Goal: Task Accomplishment & Management: Manage account settings

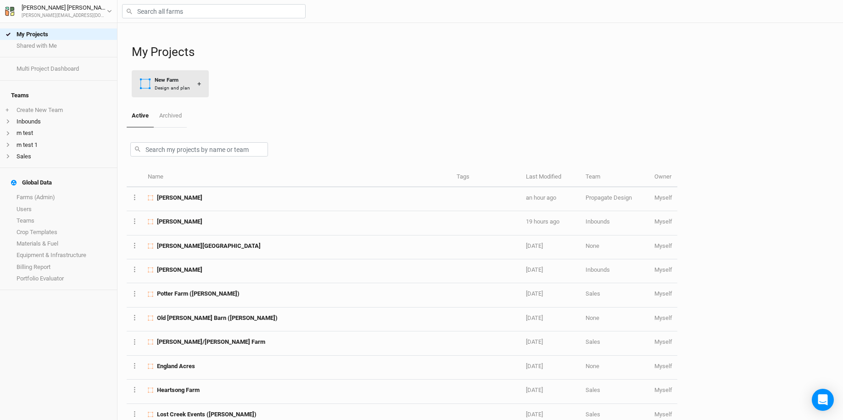
click at [192, 78] on button "New Farm Design and plan +" at bounding box center [170, 83] width 77 height 27
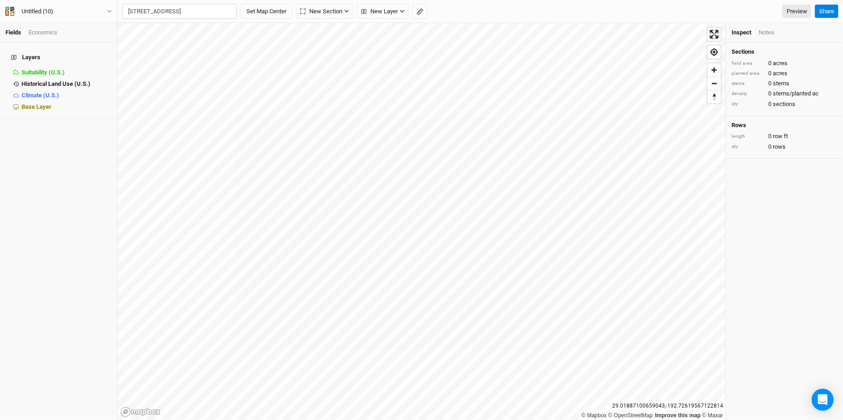
click at [204, 46] on div "Hastings, Minnesota 55033, United States" at bounding box center [197, 42] width 114 height 16
type input "21321 Polk Avenue, Hastings, Minnesota 55033, United States"
click at [99, 8] on button "Untitled (10)" at bounding box center [59, 11] width 108 height 10
click at [99, 39] on button "Project Settings" at bounding box center [76, 38] width 72 height 12
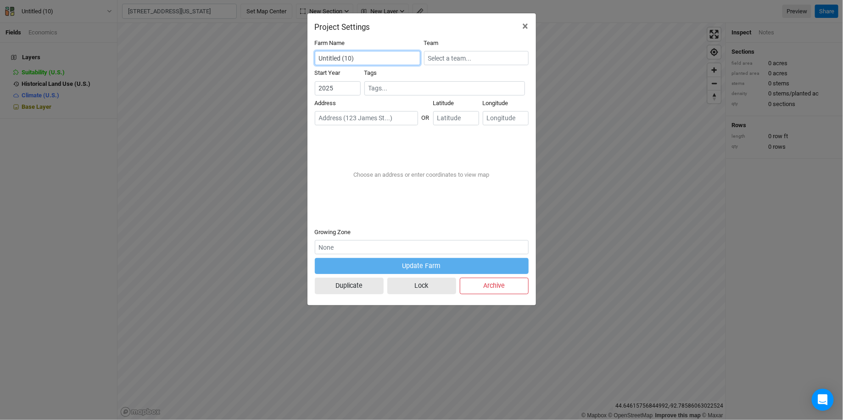
drag, startPoint x: 367, startPoint y: 56, endPoint x: 299, endPoint y: 56, distance: 68.3
click at [299, 56] on div "Project Settings × Farm Name Untitled (10) Team Start Year 2025 Tags Address OR…" at bounding box center [421, 210] width 843 height 420
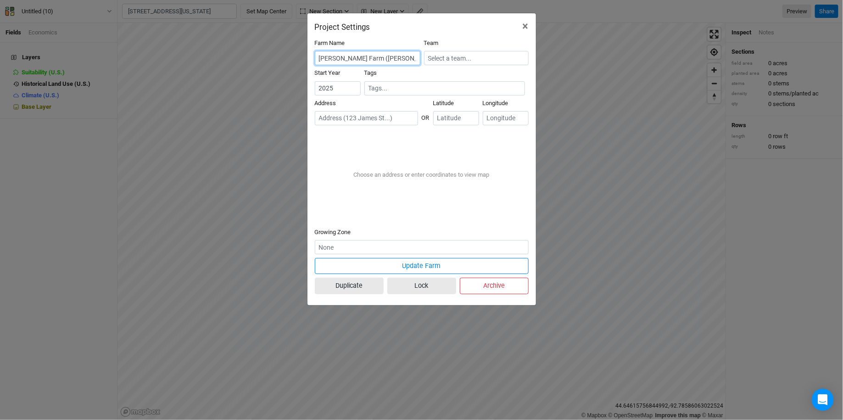
type input "Almquist Farm (Paul)"
click at [451, 52] on input "text" at bounding box center [476, 58] width 105 height 14
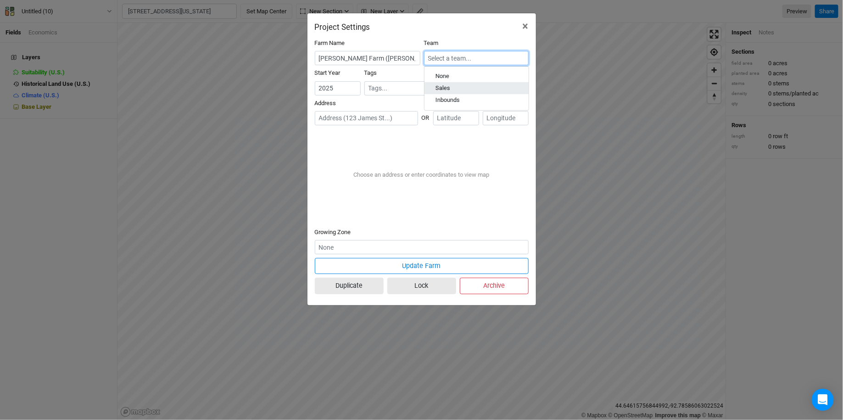
click at [449, 91] on div "Sales" at bounding box center [476, 88] width 82 height 8
type input "Sales"
click at [355, 115] on input "text" at bounding box center [366, 118] width 103 height 14
paste input "21321 Polk Ave, Hastings, MN 55033"
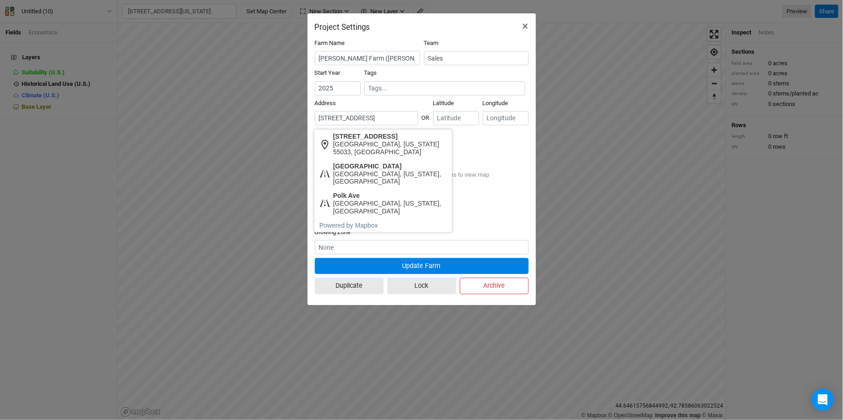
scroll to position [0, 10]
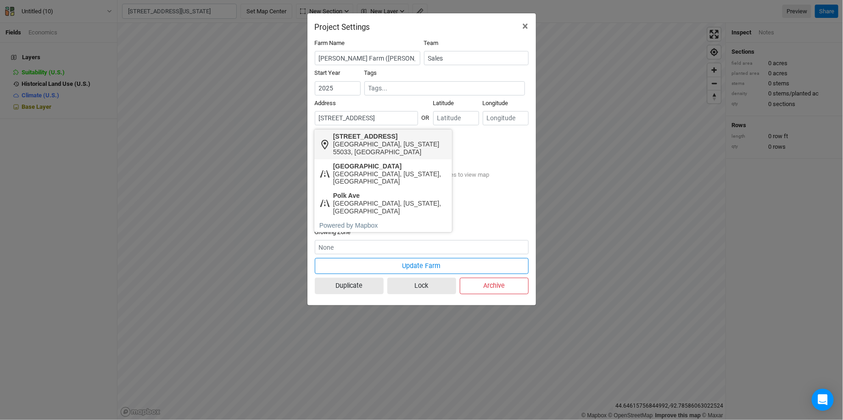
click at [363, 144] on div "Hastings, Minnesota 55033, United States" at bounding box center [390, 148] width 114 height 16
type input "21321 Polk Avenue, Hastings, Minnesota 55033, United States"
type input "44.63986"
type input "-92.77355"
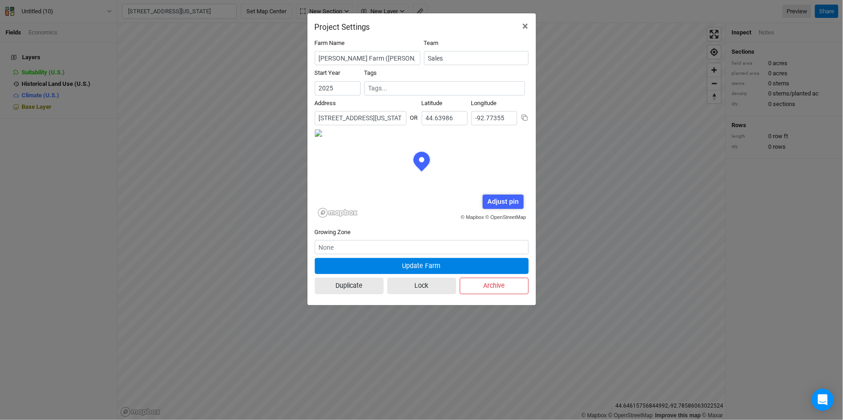
click at [381, 256] on form "Farm Name Almquist Farm (Paul) Team Sales Start Year 2025 Tags Address 3 result…" at bounding box center [422, 168] width 214 height 259
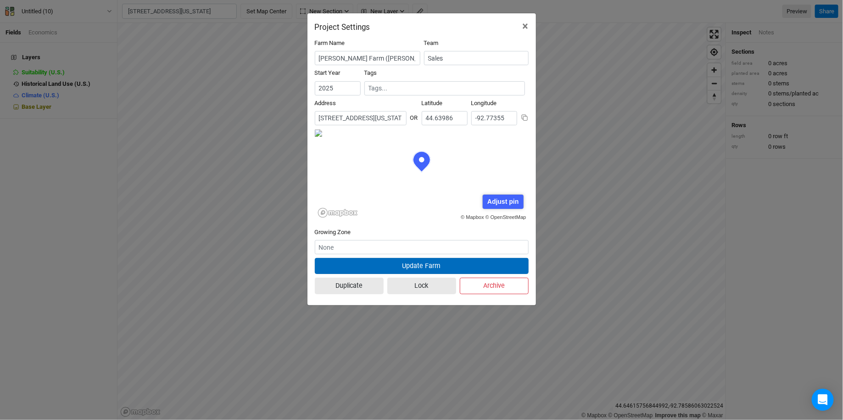
click at [375, 261] on button "Update Farm" at bounding box center [422, 266] width 214 height 16
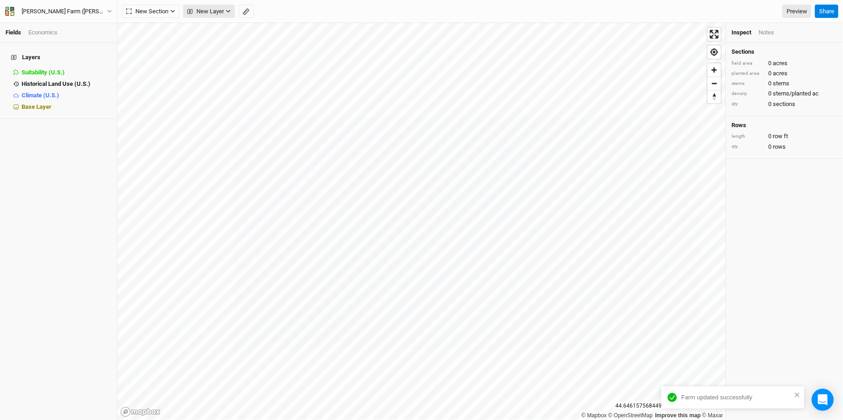
click at [229, 10] on icon "button" at bounding box center [228, 11] width 5 height 5
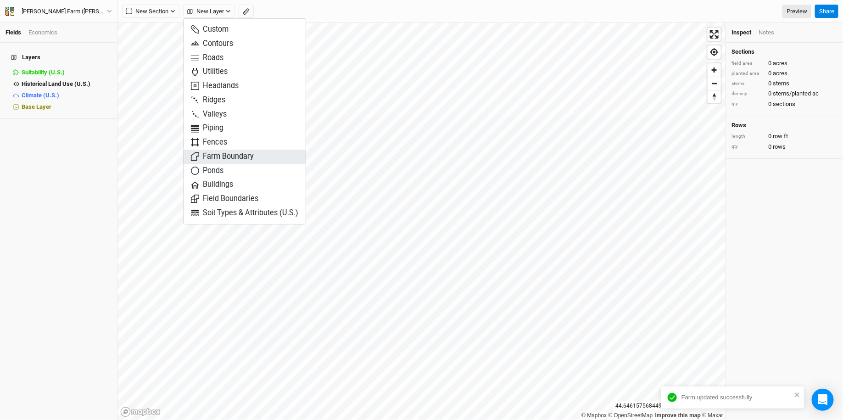
click at [217, 159] on span "Farm Boundary" at bounding box center [222, 156] width 63 height 11
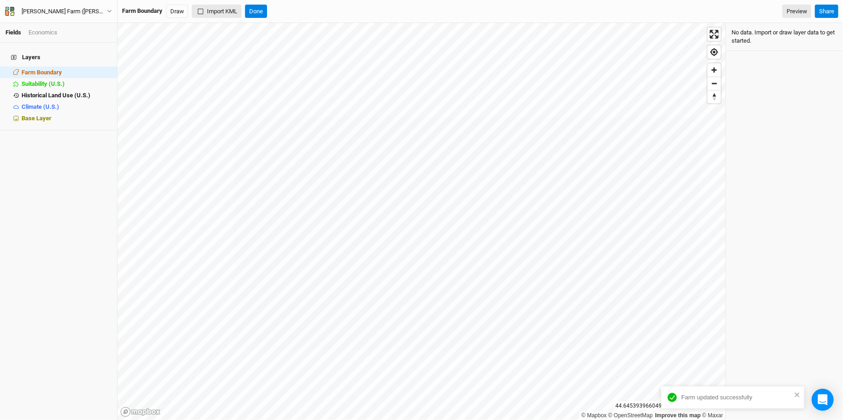
click at [214, 10] on button "Import KML" at bounding box center [217, 12] width 50 height 14
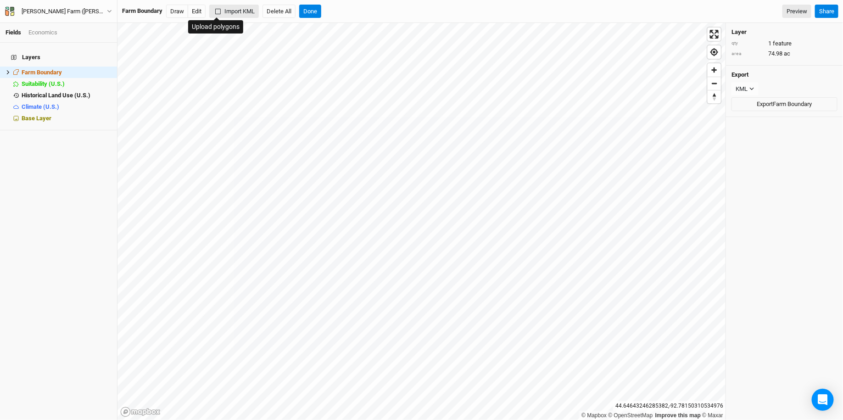
click at [227, 9] on button "Import KML" at bounding box center [234, 12] width 50 height 14
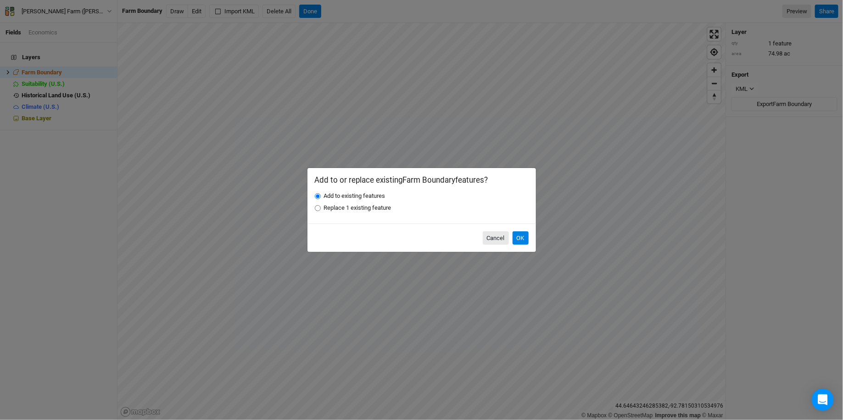
click at [360, 210] on label "Replace 1 existing feature" at bounding box center [357, 208] width 67 height 8
click at [321, 210] on input "Replace 1 existing feature" at bounding box center [318, 208] width 6 height 6
radio input "true"
click at [355, 198] on label "Add to existing features" at bounding box center [354, 196] width 61 height 8
click at [321, 198] on input "Add to existing features" at bounding box center [318, 196] width 6 height 6
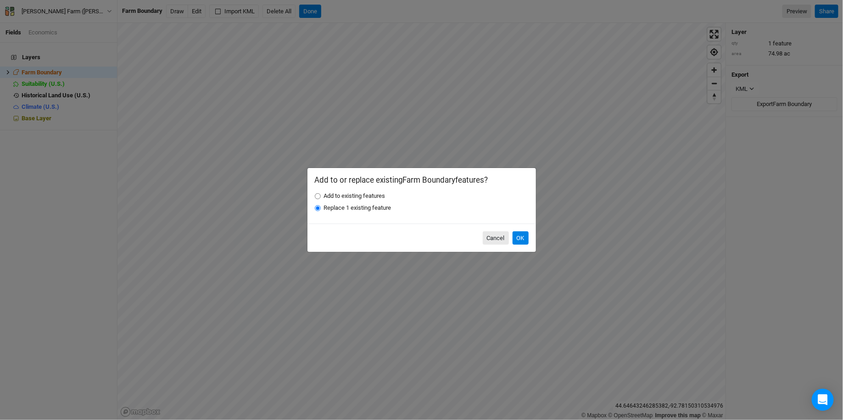
radio input "true"
click at [528, 240] on button "OK" at bounding box center [520, 238] width 16 height 14
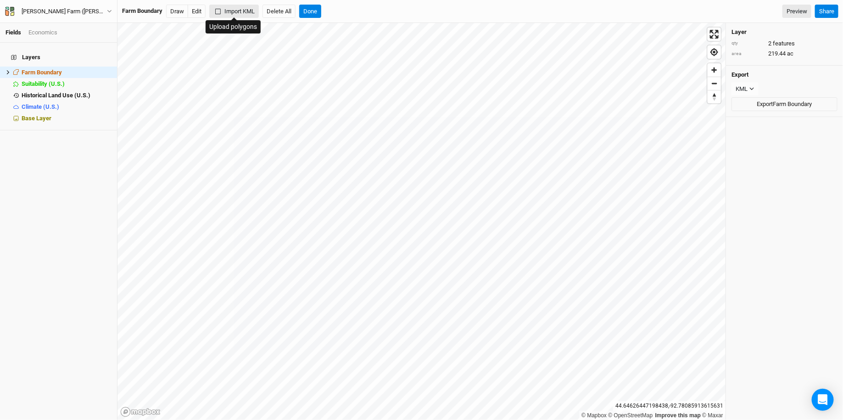
click at [241, 14] on button "Import KML" at bounding box center [234, 12] width 50 height 14
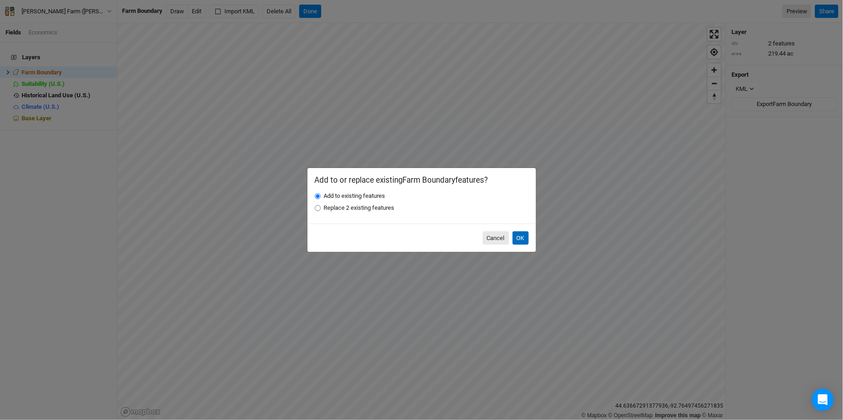
click at [523, 236] on button "OK" at bounding box center [520, 238] width 16 height 14
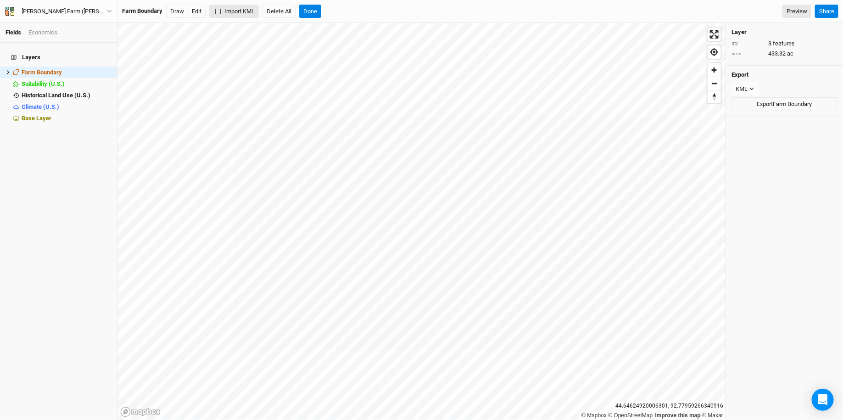
click at [242, 7] on button "Import KML" at bounding box center [234, 12] width 50 height 14
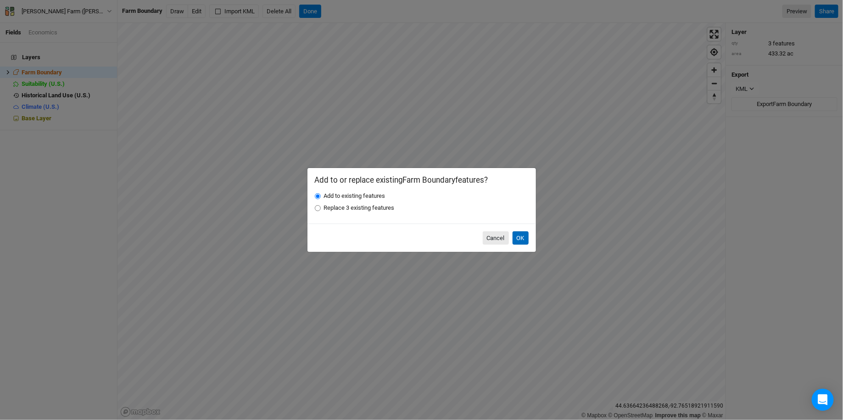
click at [520, 238] on button "OK" at bounding box center [520, 238] width 16 height 14
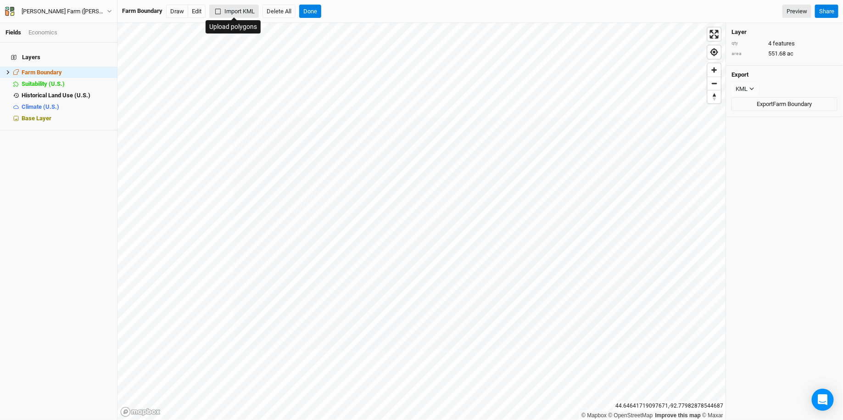
click at [241, 13] on button "Import KML" at bounding box center [234, 12] width 50 height 14
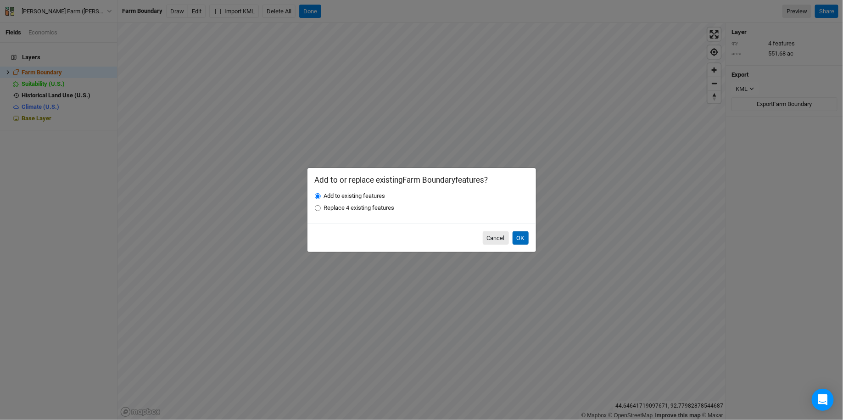
click at [518, 241] on button "OK" at bounding box center [520, 238] width 16 height 14
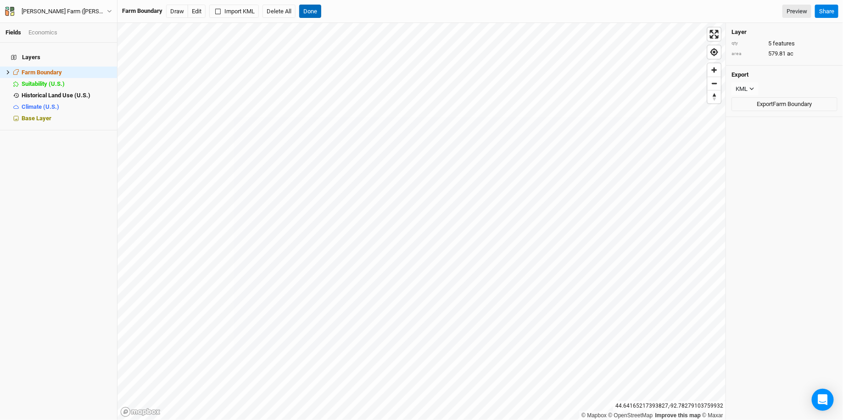
click at [305, 15] on button "Done" at bounding box center [310, 12] width 22 height 14
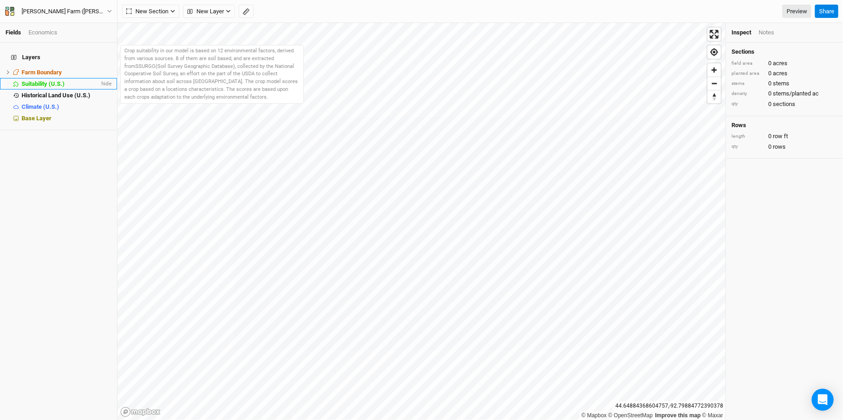
click at [46, 80] on span "Suitability (U.S.)" at bounding box center [43, 83] width 43 height 7
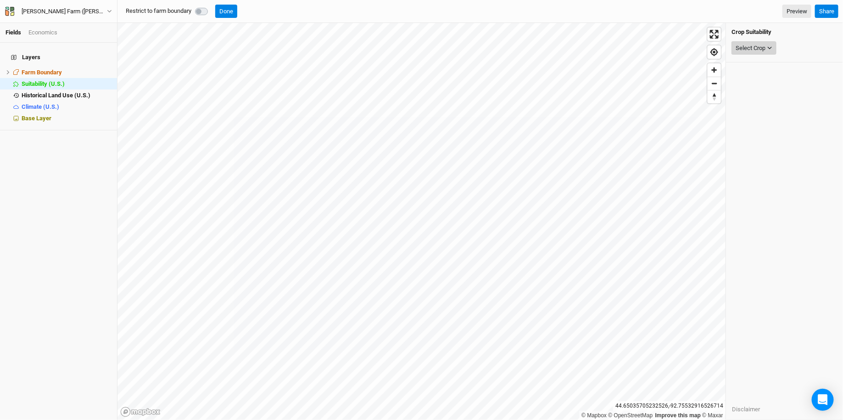
click at [743, 47] on div "Select Crop" at bounding box center [750, 48] width 30 height 9
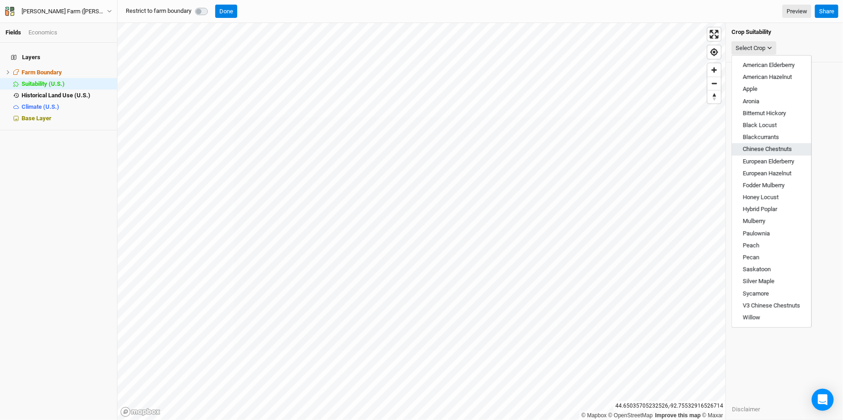
click at [752, 149] on span "Chinese Chestnuts" at bounding box center [767, 148] width 49 height 7
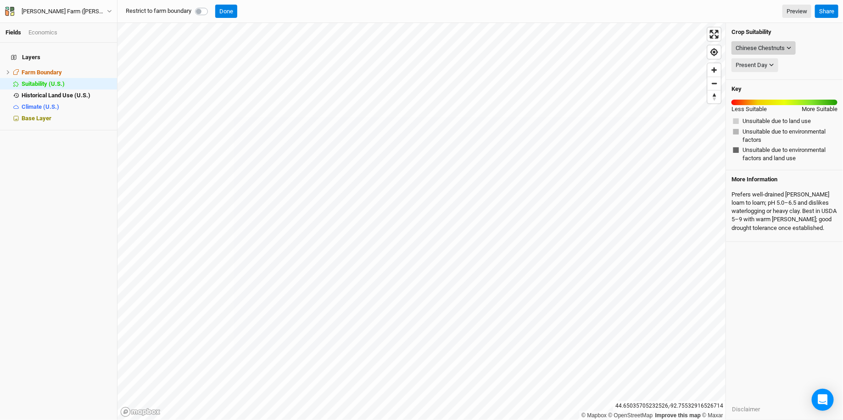
click at [783, 48] on div "Chinese Chestnuts" at bounding box center [759, 48] width 49 height 9
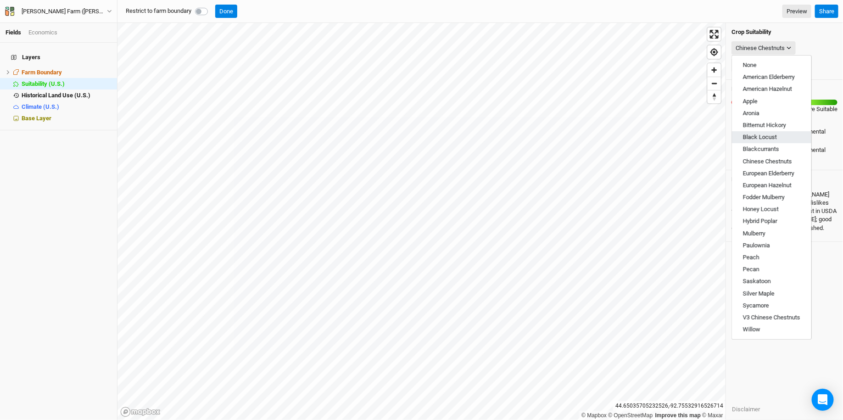
click at [760, 133] on span "Black Locust" at bounding box center [760, 136] width 34 height 7
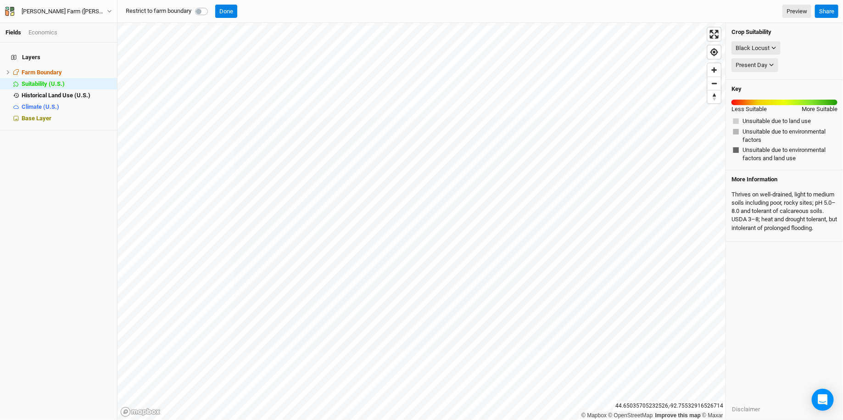
click at [756, 40] on div "Black Locust None American Elderberry American Hazelnut Apple Aronia Bitternut …" at bounding box center [784, 47] width 106 height 17
click at [756, 44] on div "Black Locust" at bounding box center [752, 48] width 34 height 9
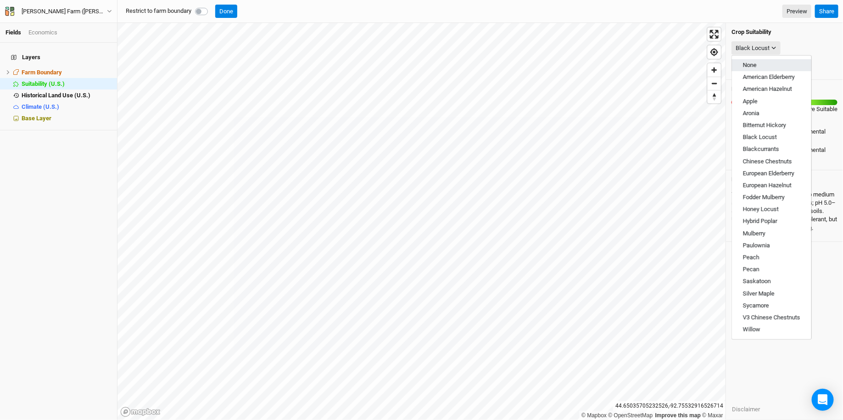
click at [754, 68] on button "None" at bounding box center [771, 65] width 79 height 12
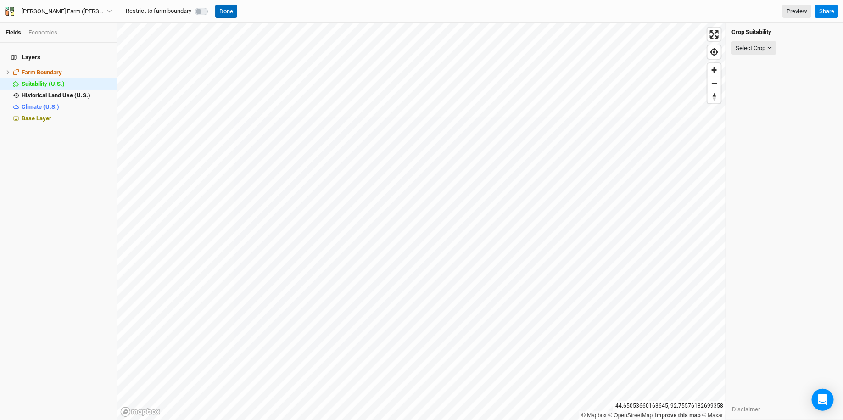
click at [227, 6] on button "Done" at bounding box center [226, 12] width 22 height 14
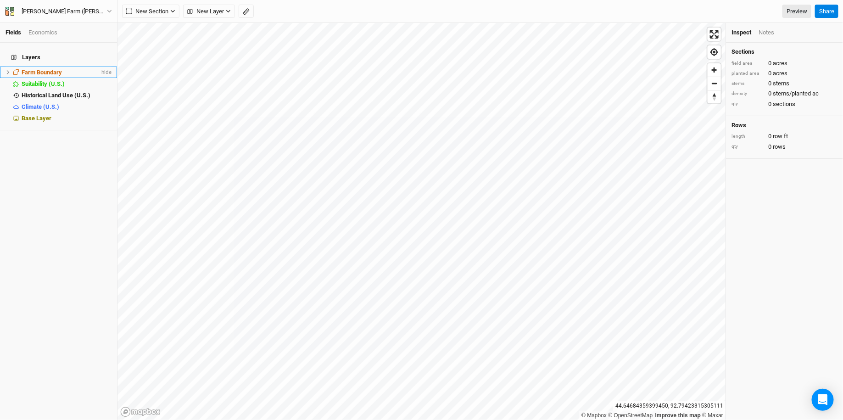
click at [43, 69] on span "Farm Boundary" at bounding box center [42, 72] width 40 height 7
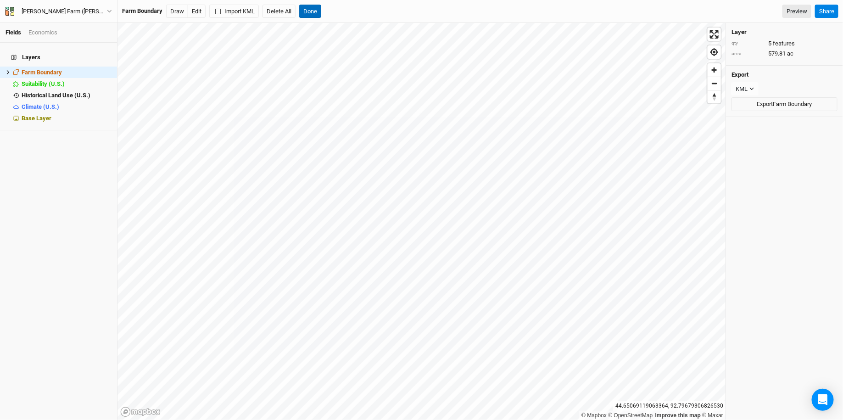
click at [313, 12] on button "Done" at bounding box center [310, 12] width 22 height 14
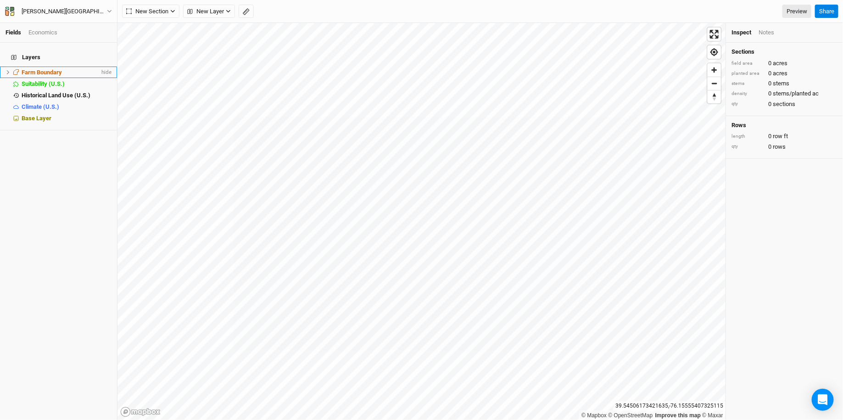
click at [45, 69] on span "Farm Boundary" at bounding box center [42, 72] width 40 height 7
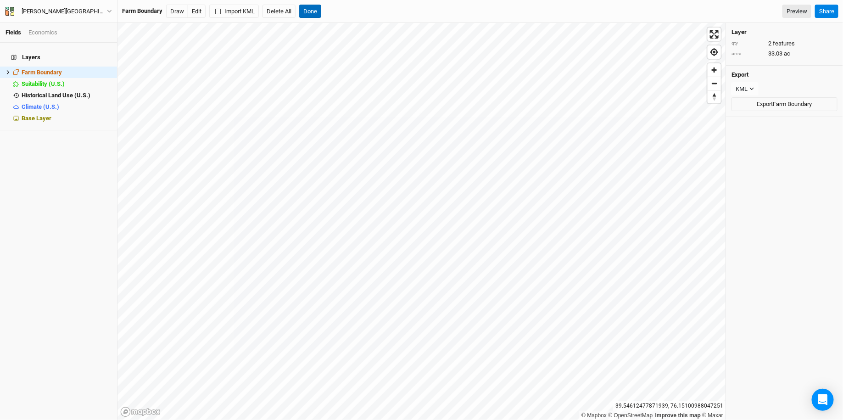
click at [313, 10] on button "Done" at bounding box center [310, 12] width 22 height 14
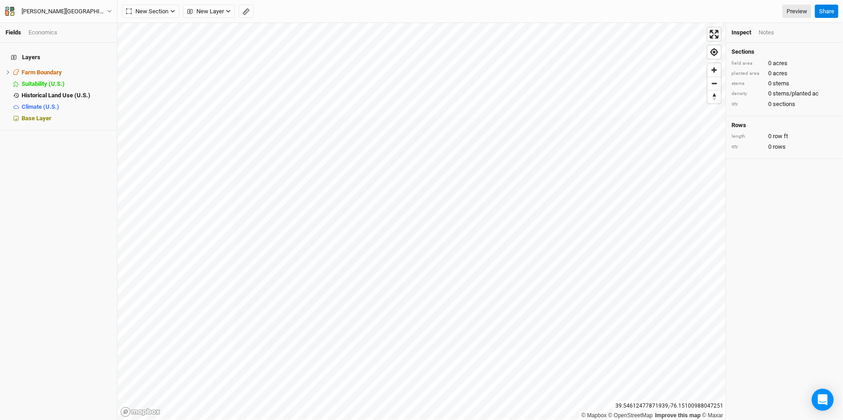
click at [63, 249] on div "Layers Farm Boundary hide Suitability (U.S.) hide Historical Land Use (U.S.) hi…" at bounding box center [58, 231] width 117 height 377
click at [2, 10] on div "[PERSON_NAME] Ranch Back Project Settings User settings Imperial Metric Keyboar…" at bounding box center [58, 11] width 117 height 23
click at [10, 11] on icon "button" at bounding box center [12, 9] width 4 height 5
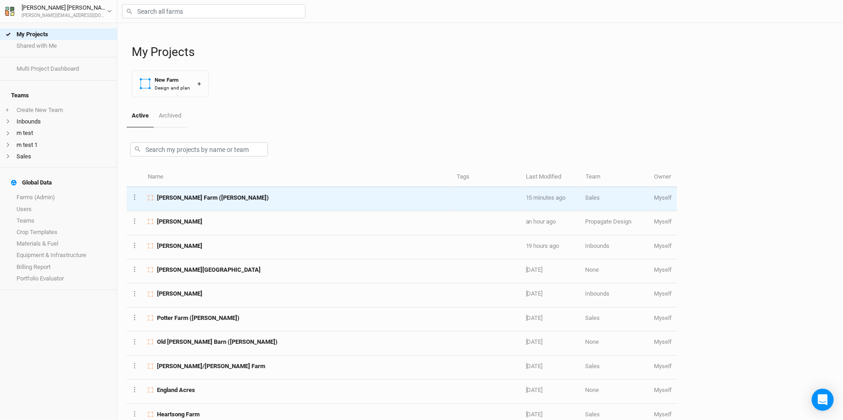
click at [200, 198] on span "Almquist Farm (Paul)" at bounding box center [213, 198] width 112 height 8
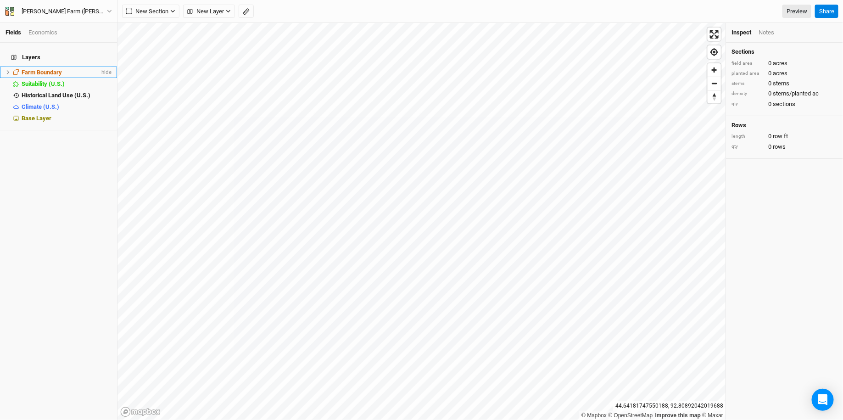
click at [63, 69] on div "Farm Boundary" at bounding box center [61, 72] width 78 height 7
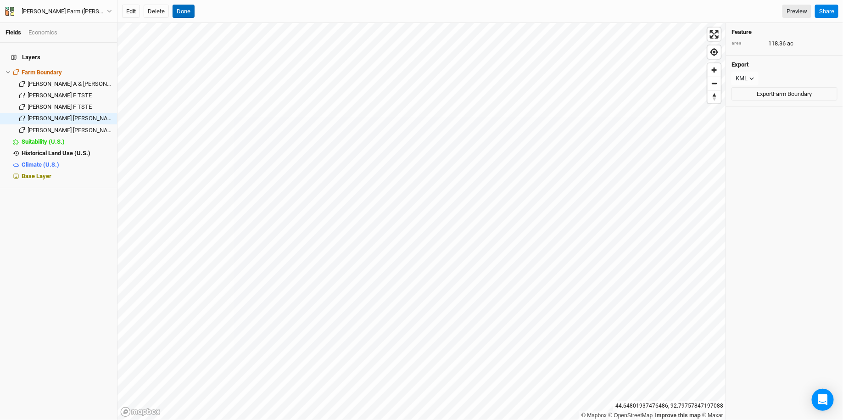
click at [184, 12] on button "Done" at bounding box center [183, 12] width 22 height 14
